Goal: Task Accomplishment & Management: Use online tool/utility

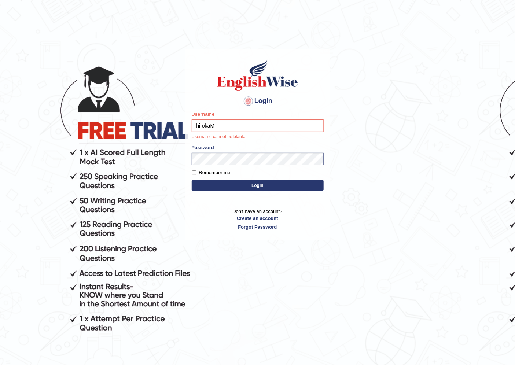
type input "hirokaM"
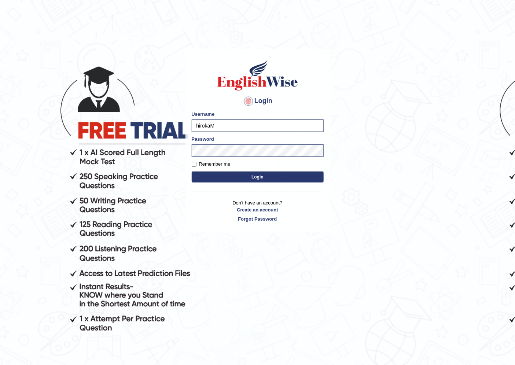
click at [213, 174] on button "Login" at bounding box center [258, 177] width 132 height 11
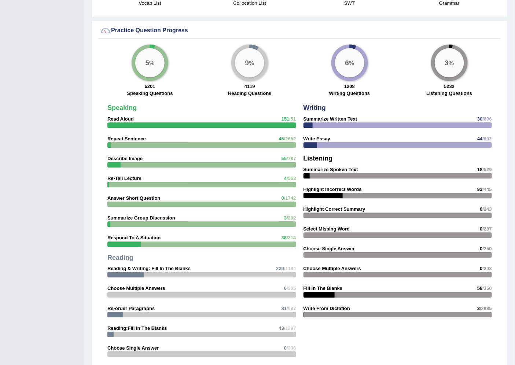
scroll to position [947, 0]
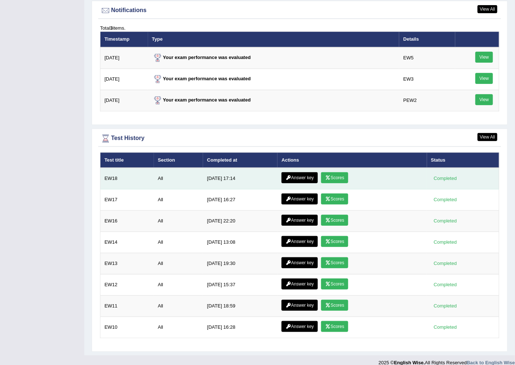
click at [341, 172] on link "Scores" at bounding box center [334, 177] width 27 height 11
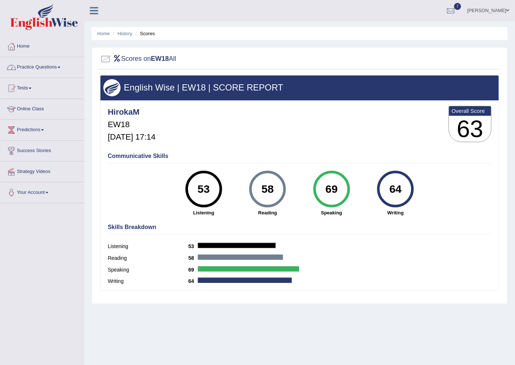
click at [27, 74] on link "Practice Questions" at bounding box center [42, 66] width 84 height 18
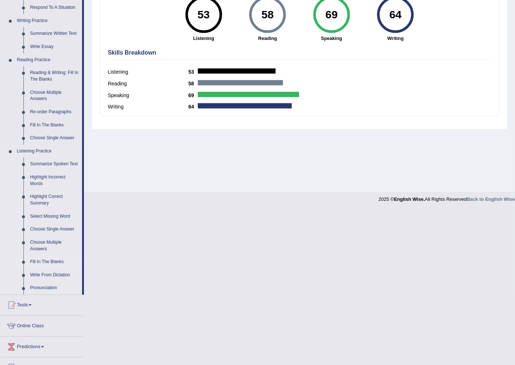
scroll to position [230, 0]
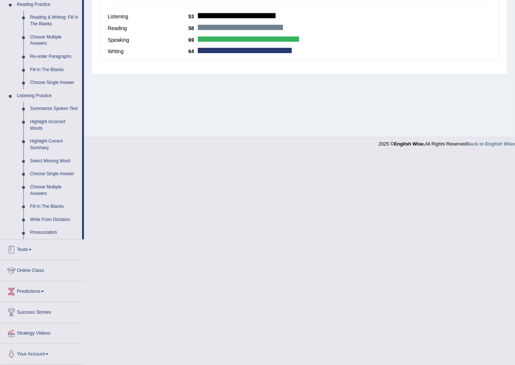
click at [30, 246] on link "Tests" at bounding box center [42, 249] width 84 height 18
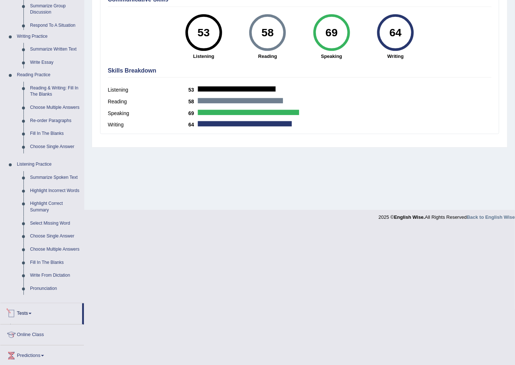
scroll to position [19, 0]
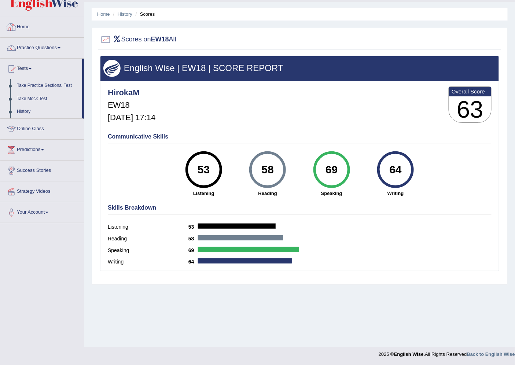
click at [27, 24] on link "Home" at bounding box center [42, 26] width 84 height 18
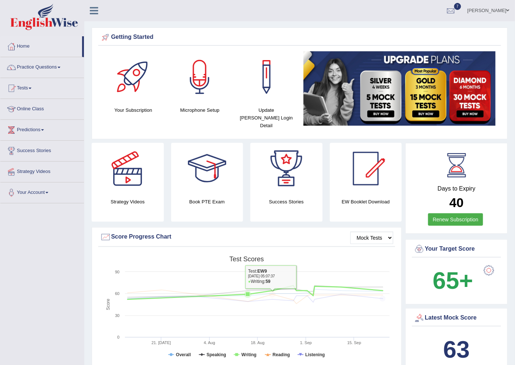
drag, startPoint x: 230, startPoint y: 287, endPoint x: 226, endPoint y: 299, distance: 12.9
click at [226, 299] on icon "Created with Highcharts 7.1.2 Score Test scores Overall Speaking Writing Readin…" at bounding box center [246, 310] width 293 height 114
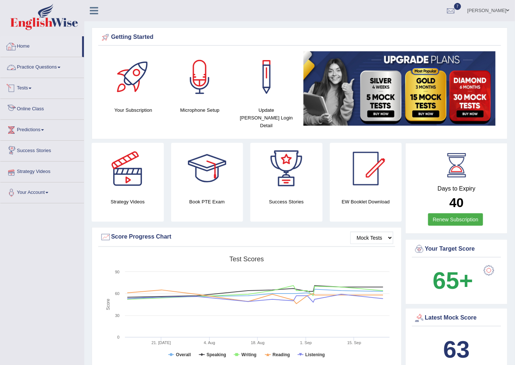
click at [40, 66] on link "Practice Questions" at bounding box center [42, 66] width 84 height 18
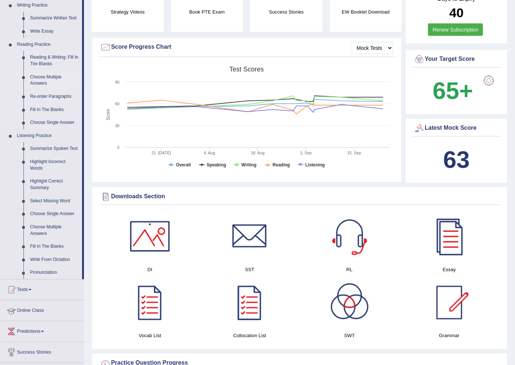
scroll to position [380, 0]
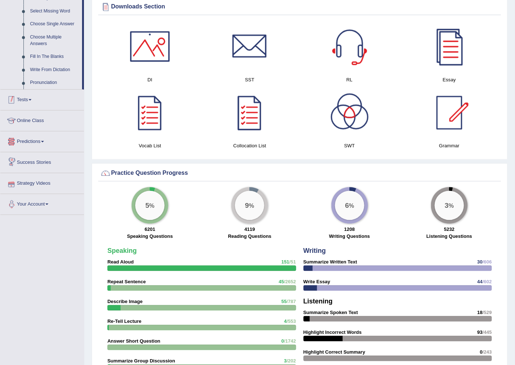
click at [32, 99] on span at bounding box center [30, 99] width 3 height 1
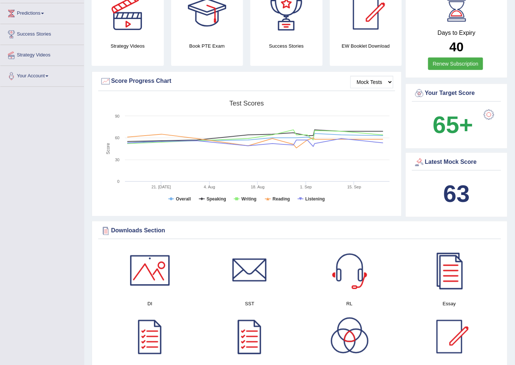
scroll to position [0, 0]
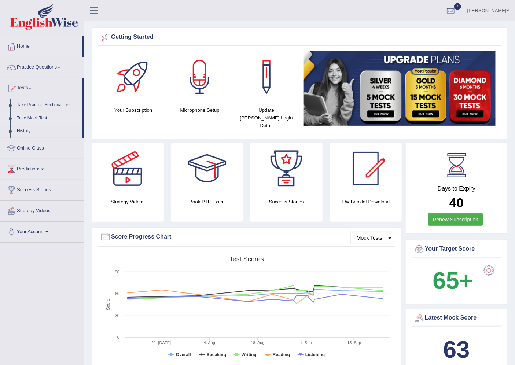
click at [23, 115] on link "Take Mock Test" at bounding box center [48, 118] width 69 height 13
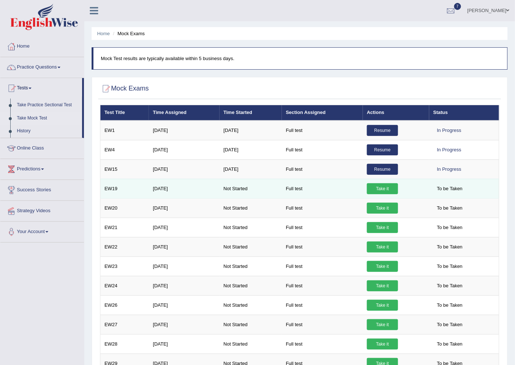
click at [379, 187] on link "Take it" at bounding box center [382, 188] width 31 height 11
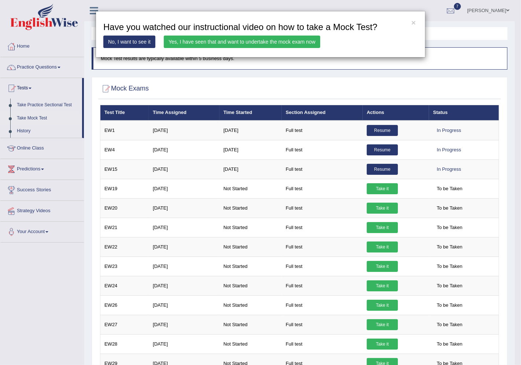
click at [233, 39] on link "Yes, I have seen that and want to undertake the mock exam now" at bounding box center [242, 42] width 157 height 12
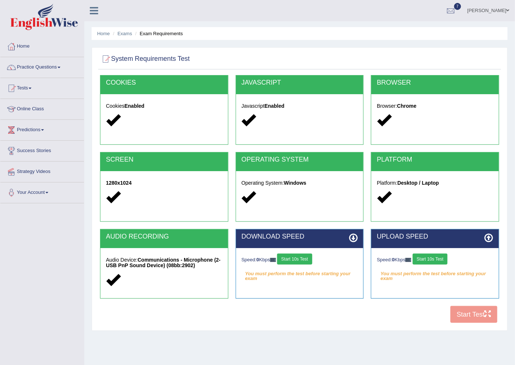
click at [307, 261] on button "Start 10s Test" at bounding box center [294, 259] width 35 height 11
click at [437, 258] on div "Speed: 0 Kbps Start 10s Test" at bounding box center [435, 260] width 117 height 13
click at [438, 258] on button "Start 10s Test" at bounding box center [430, 259] width 35 height 11
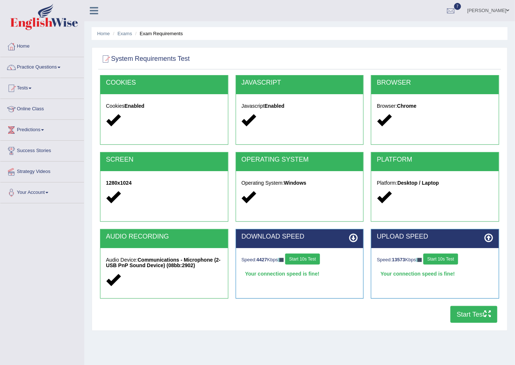
click at [472, 313] on button "Start Test" at bounding box center [474, 314] width 47 height 17
